Goal: Transaction & Acquisition: Subscribe to service/newsletter

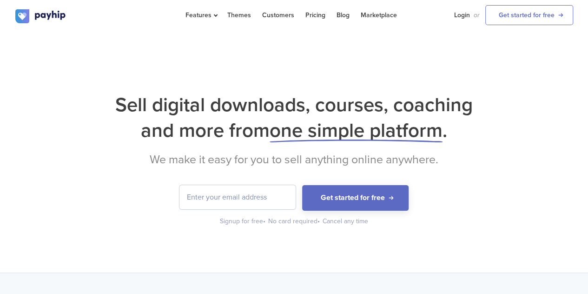
click at [270, 72] on div "Sell digital downloads, courses, coaching and more from one simple platform . W…" at bounding box center [294, 152] width 588 height 241
drag, startPoint x: 343, startPoint y: 200, endPoint x: 356, endPoint y: 117, distance: 83.7
click at [356, 117] on div "Sell digital downloads, courses, coaching and more from one simple platform . W…" at bounding box center [294, 159] width 558 height 134
click at [356, 117] on h1 "Sell digital downloads, courses, coaching and more from one simple platform ." at bounding box center [294, 117] width 558 height 51
click at [468, 13] on link "Login" at bounding box center [462, 15] width 16 height 30
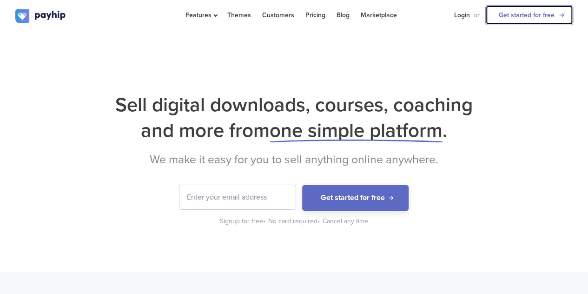
click at [536, 15] on link "Get started for free" at bounding box center [529, 15] width 88 height 20
